Goal: Task Accomplishment & Management: Complete application form

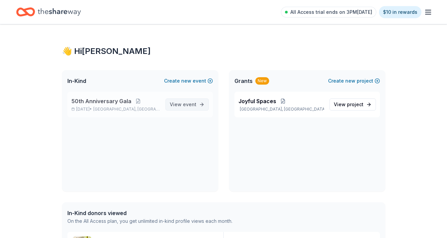
click at [185, 106] on span "event" at bounding box center [189, 104] width 13 height 6
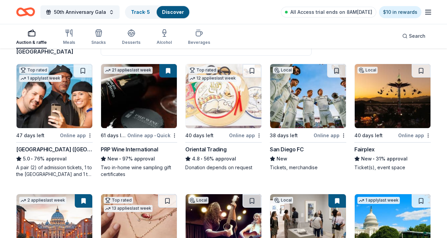
scroll to position [63, 0]
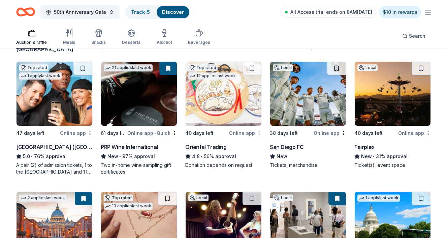
click at [51, 147] on div "Hollywood Wax Museum (Hollywood)" at bounding box center [54, 147] width 76 height 8
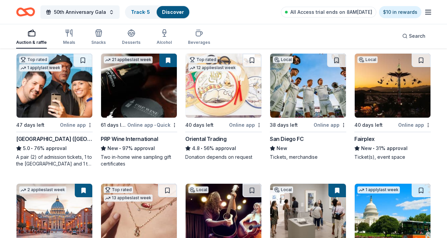
scroll to position [70, 0]
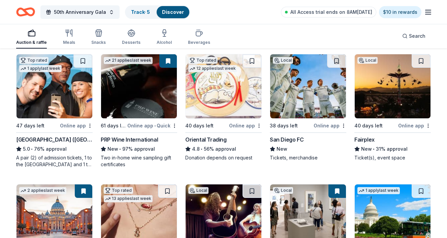
click at [206, 137] on div "Oriental Trading" at bounding box center [205, 139] width 41 height 8
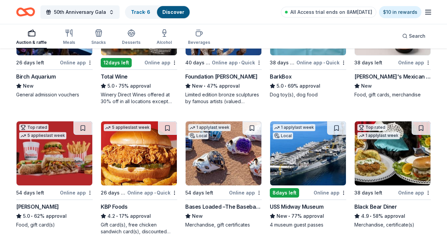
scroll to position [653, 0]
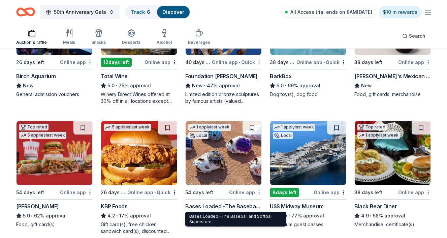
click at [200, 204] on div "Bases Loaded –The Baseball and Softball Superstore" at bounding box center [223, 206] width 76 height 8
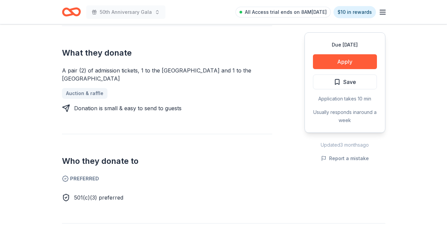
scroll to position [274, 0]
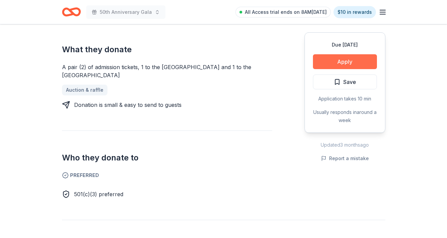
click at [348, 66] on button "Apply" at bounding box center [345, 61] width 64 height 15
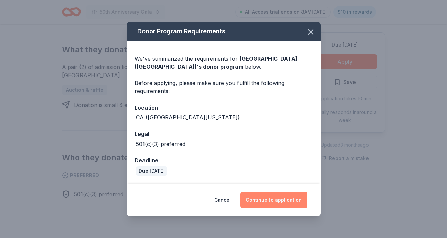
click at [265, 204] on button "Continue to application" at bounding box center [273, 200] width 67 height 16
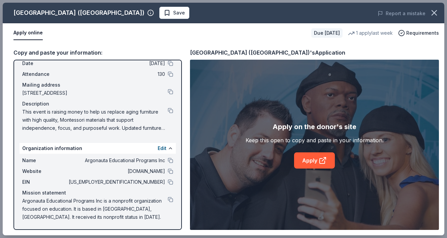
scroll to position [31, 0]
click at [322, 167] on link "Apply" at bounding box center [314, 160] width 41 height 16
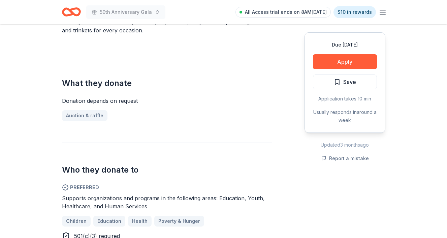
scroll to position [166, 0]
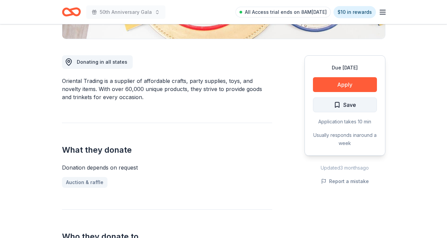
click at [320, 108] on button "Save" at bounding box center [345, 104] width 64 height 15
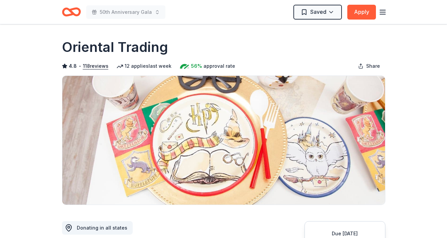
scroll to position [0, 0]
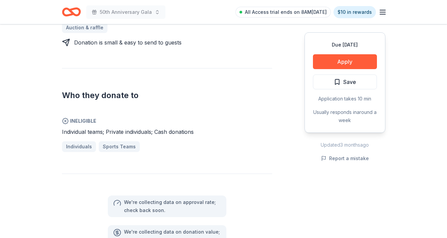
scroll to position [340, 0]
click at [337, 58] on button "Apply" at bounding box center [345, 61] width 64 height 15
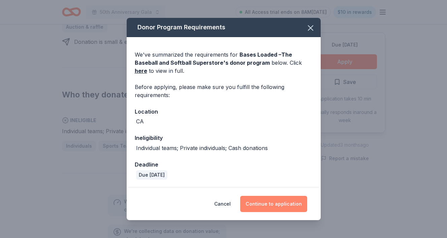
click at [268, 206] on button "Continue to application" at bounding box center [273, 204] width 67 height 16
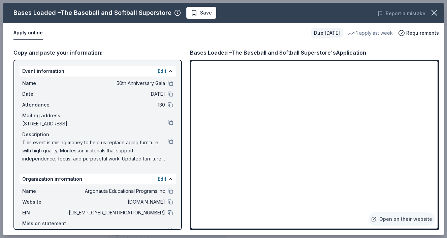
scroll to position [5, 0]
